Goal: Task Accomplishment & Management: Use online tool/utility

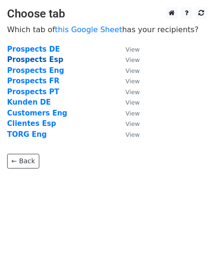
click at [44, 58] on strong "Prospects Esp" at bounding box center [35, 59] width 56 height 9
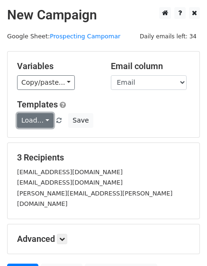
click at [44, 113] on link "Load..." at bounding box center [35, 120] width 36 height 15
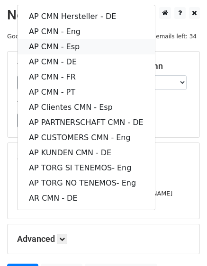
click at [89, 48] on link "AP CMN - Esp" at bounding box center [86, 46] width 137 height 15
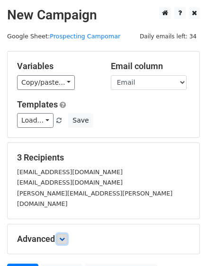
click at [61, 234] on link at bounding box center [62, 239] width 10 height 10
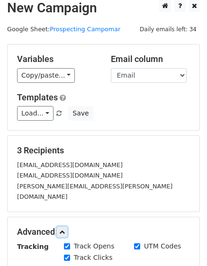
scroll to position [95, 0]
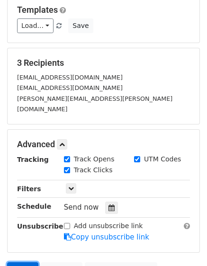
click at [29, 262] on link "Send" at bounding box center [22, 271] width 31 height 18
